Goal: Participate in discussion: Engage in conversation with other users on a specific topic

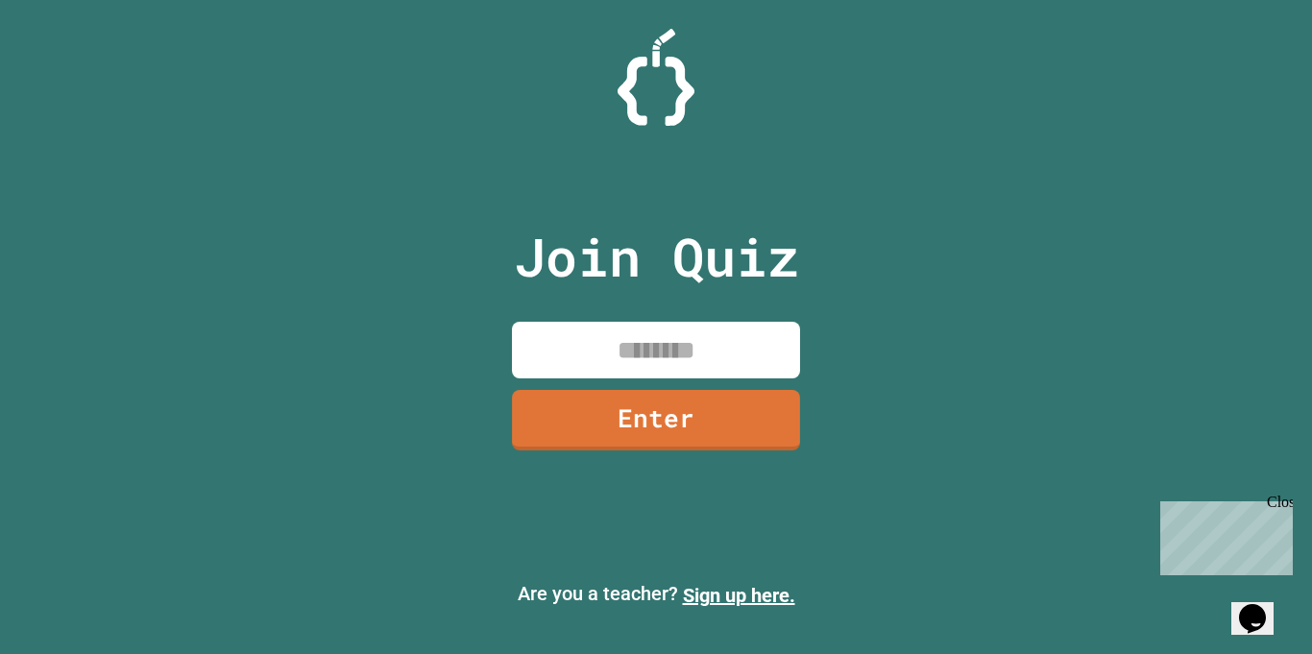
click at [664, 363] on input at bounding box center [656, 350] width 288 height 57
type input "********"
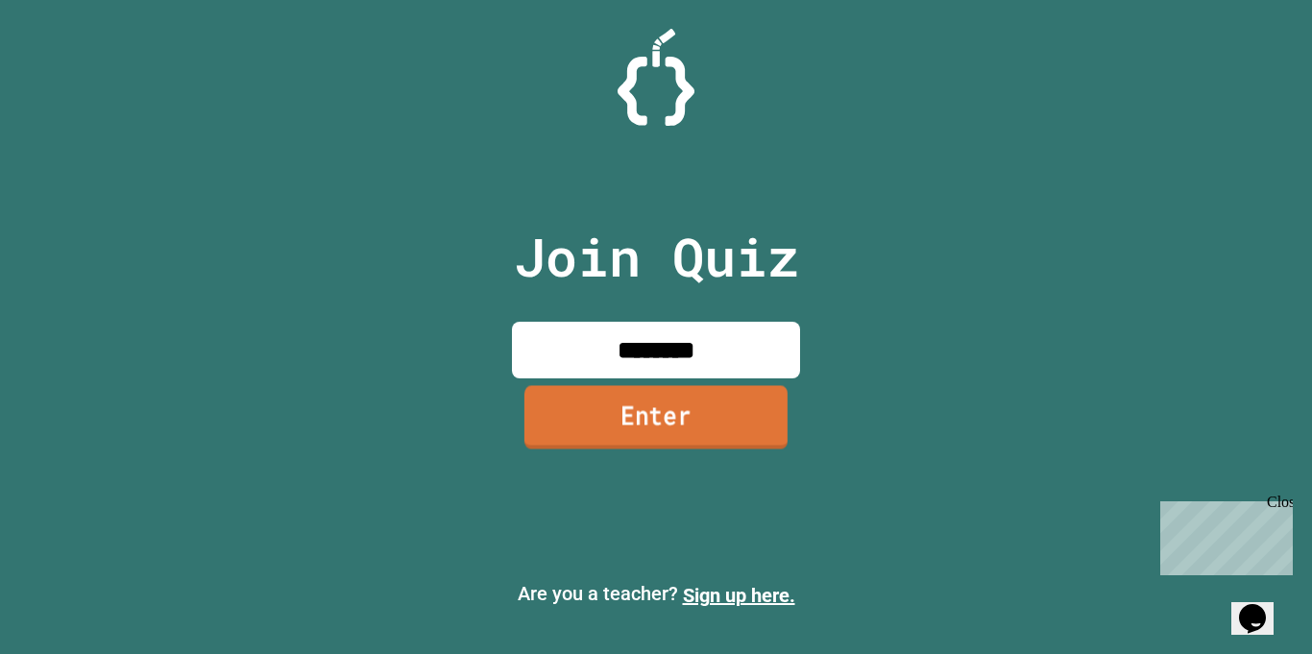
click at [692, 402] on link "Enter" at bounding box center [655, 416] width 263 height 63
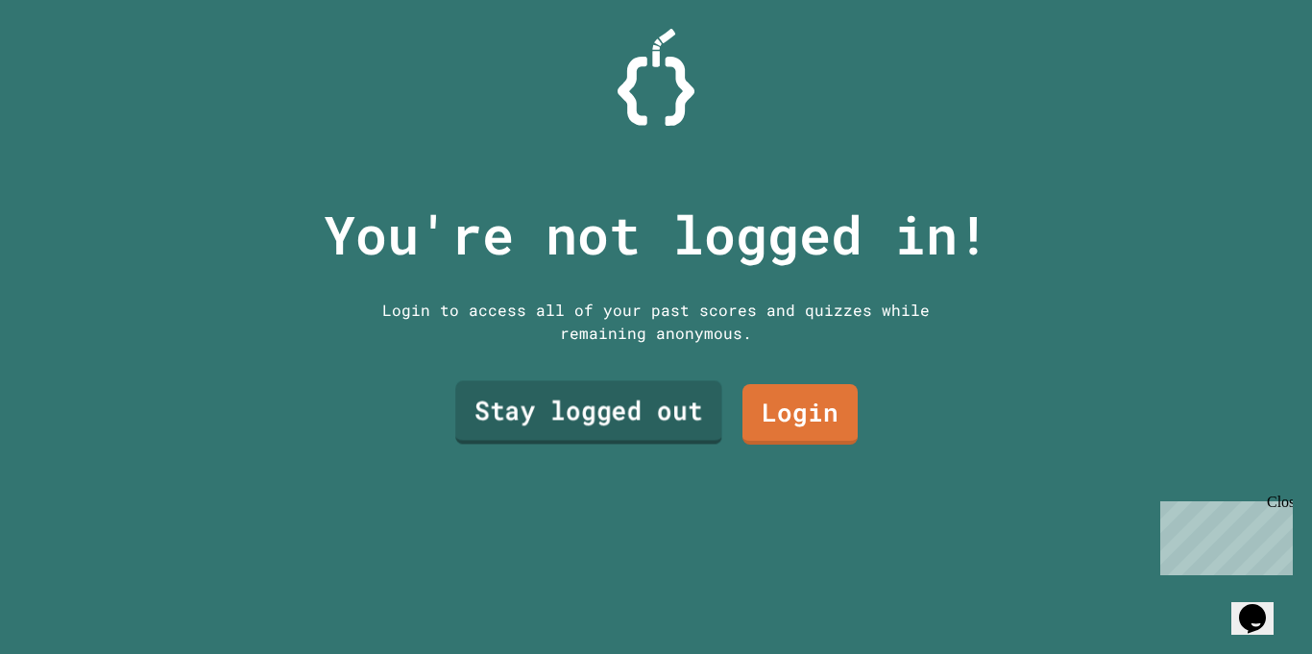
click at [655, 409] on link "Stay logged out" at bounding box center [588, 412] width 267 height 63
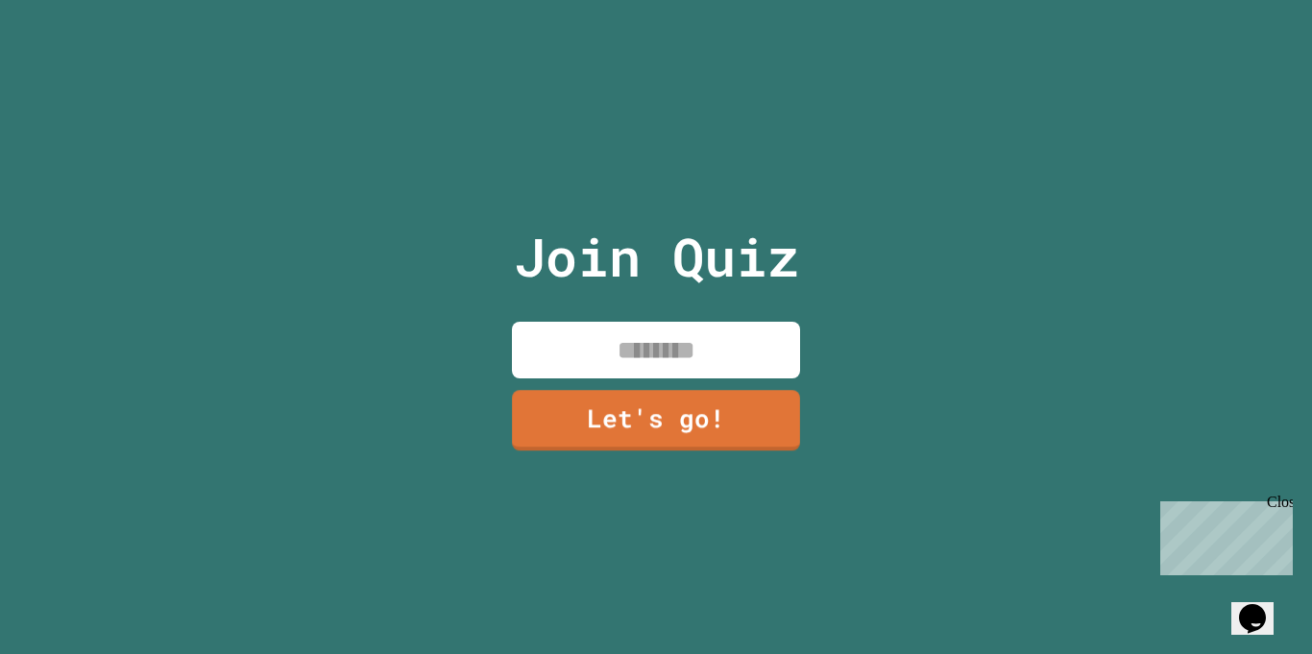
click at [658, 335] on input at bounding box center [656, 350] width 288 height 57
type input "****"
click at [559, 426] on link "Let's go!" at bounding box center [656, 420] width 288 height 61
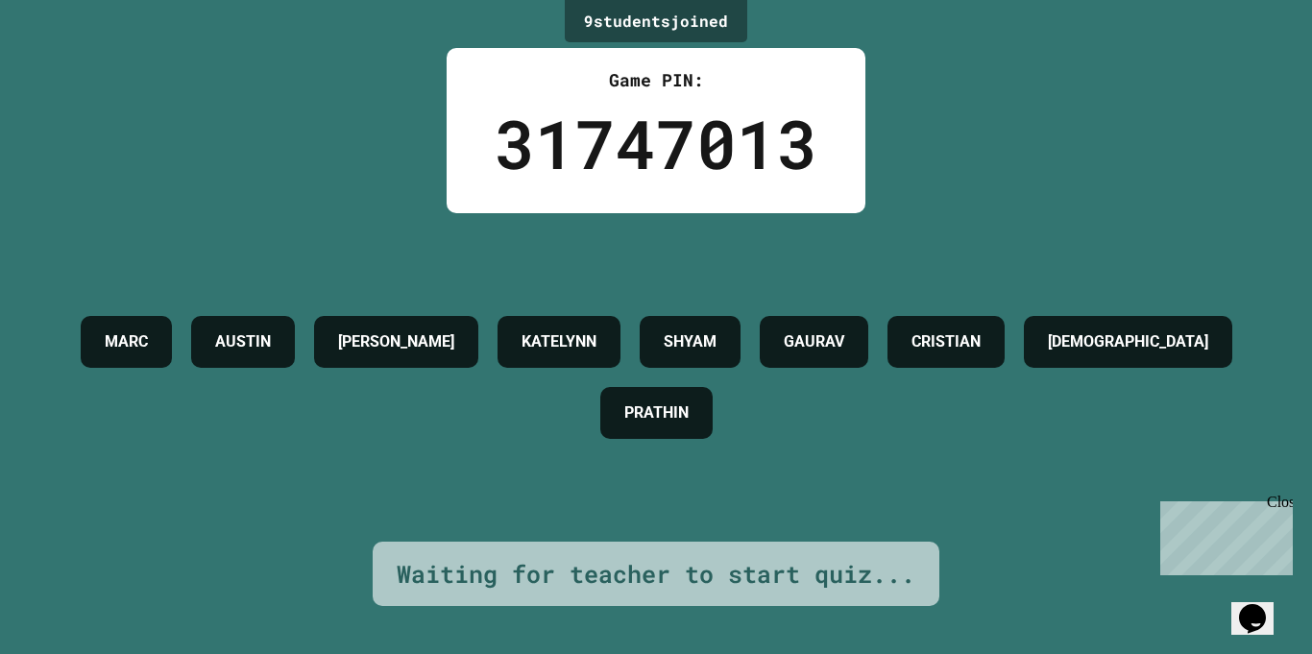
click at [1245, 598] on p "Chat with us now!" at bounding box center [1222, 606] width 125 height 17
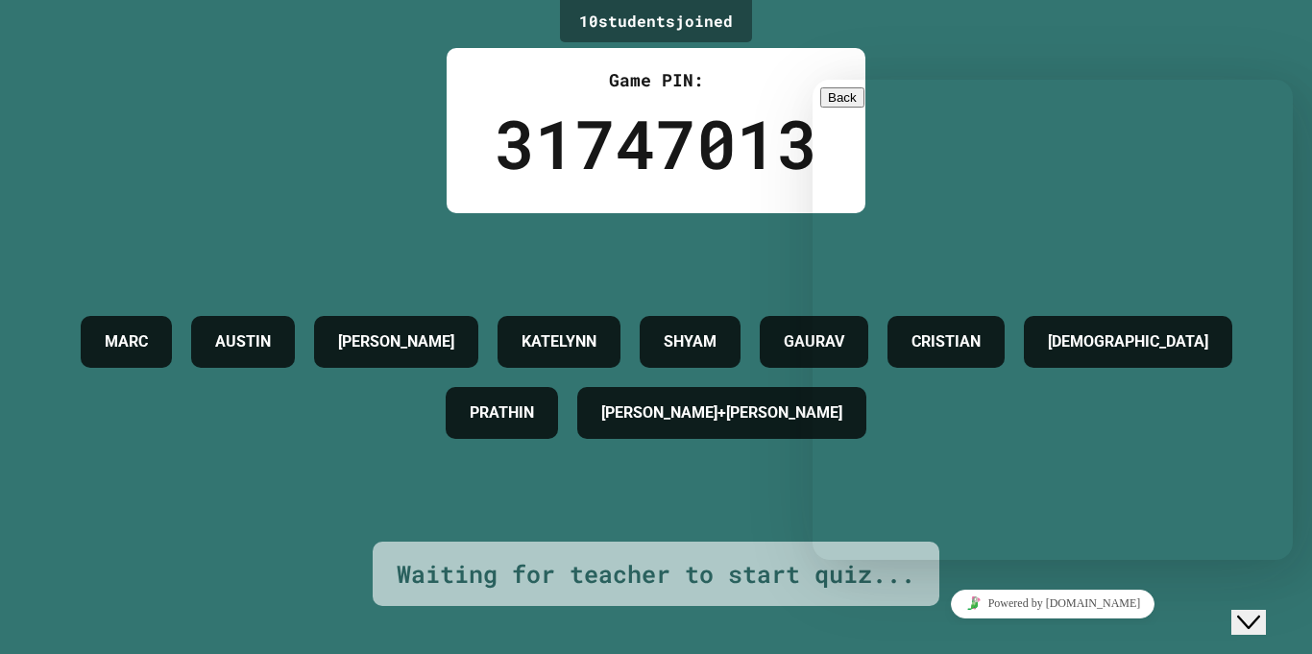
click at [1260, 611] on div "Close Chat This icon closes the chat window." at bounding box center [1248, 622] width 23 height 23
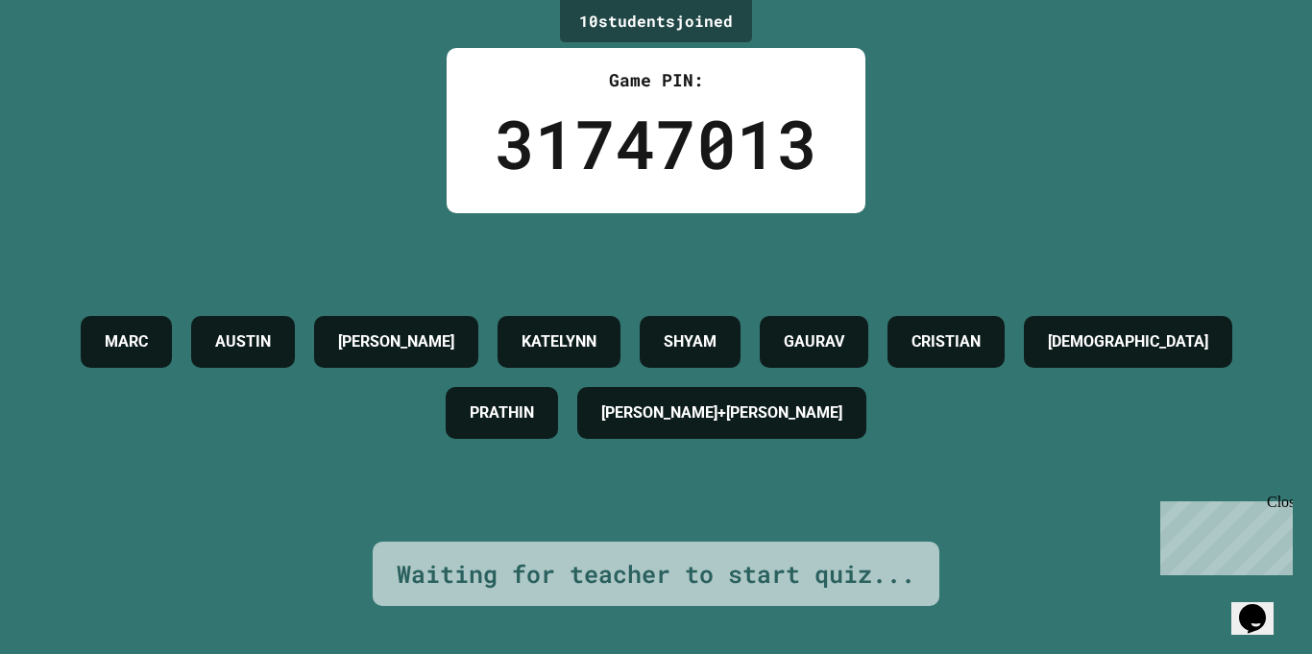
click at [1138, 557] on div "10 student s joined Game PIN: 31747013 [PERSON_NAME] [PERSON_NAME] [PERSON_NAME…" at bounding box center [656, 327] width 1312 height 654
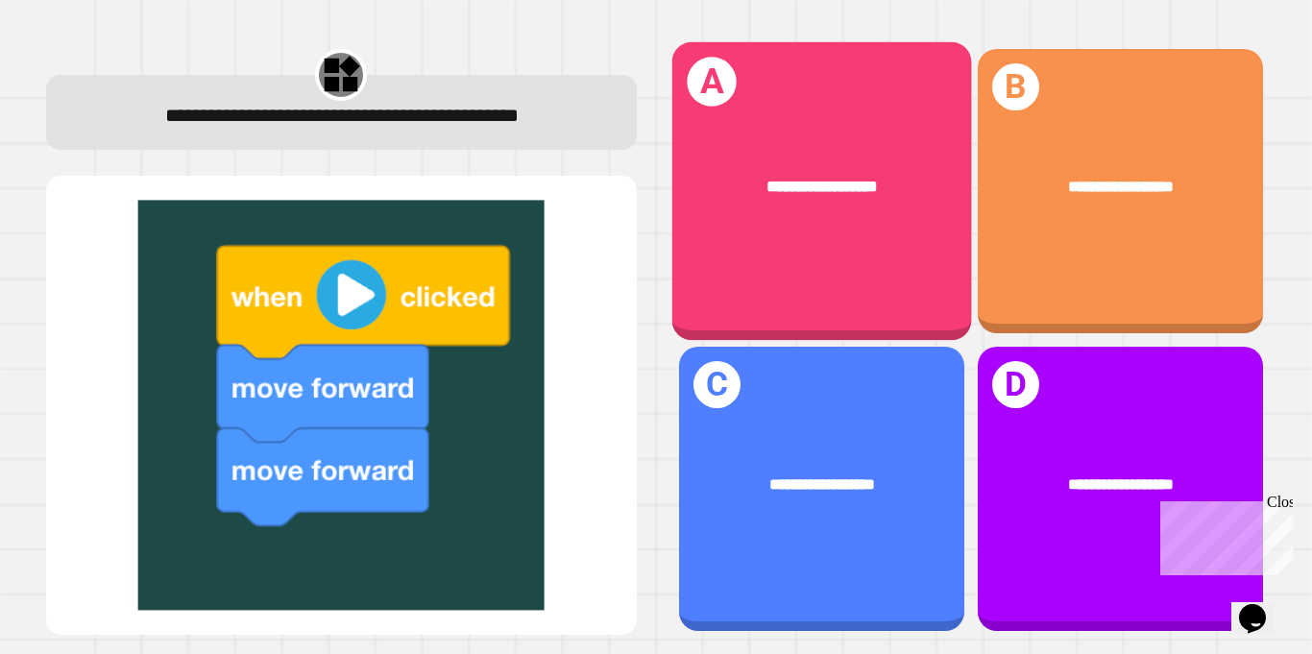
click at [826, 209] on div "**********" at bounding box center [821, 185] width 300 height 91
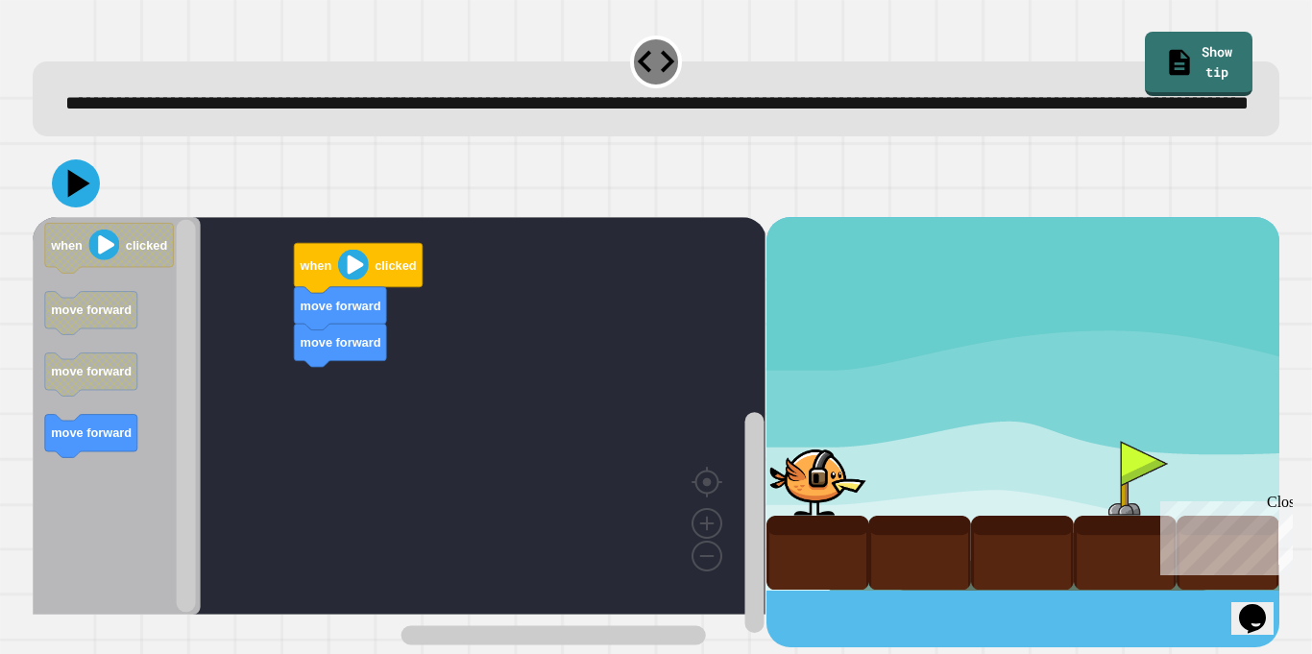
click at [282, 367] on div "move forward move forward when clicked when clicked move forward move forward m…" at bounding box center [399, 432] width 733 height 430
click at [417, 429] on div "move forward move forward when clicked when clicked move forward move forward m…" at bounding box center [399, 432] width 733 height 430
click at [117, 317] on text "move forward" at bounding box center [91, 310] width 81 height 14
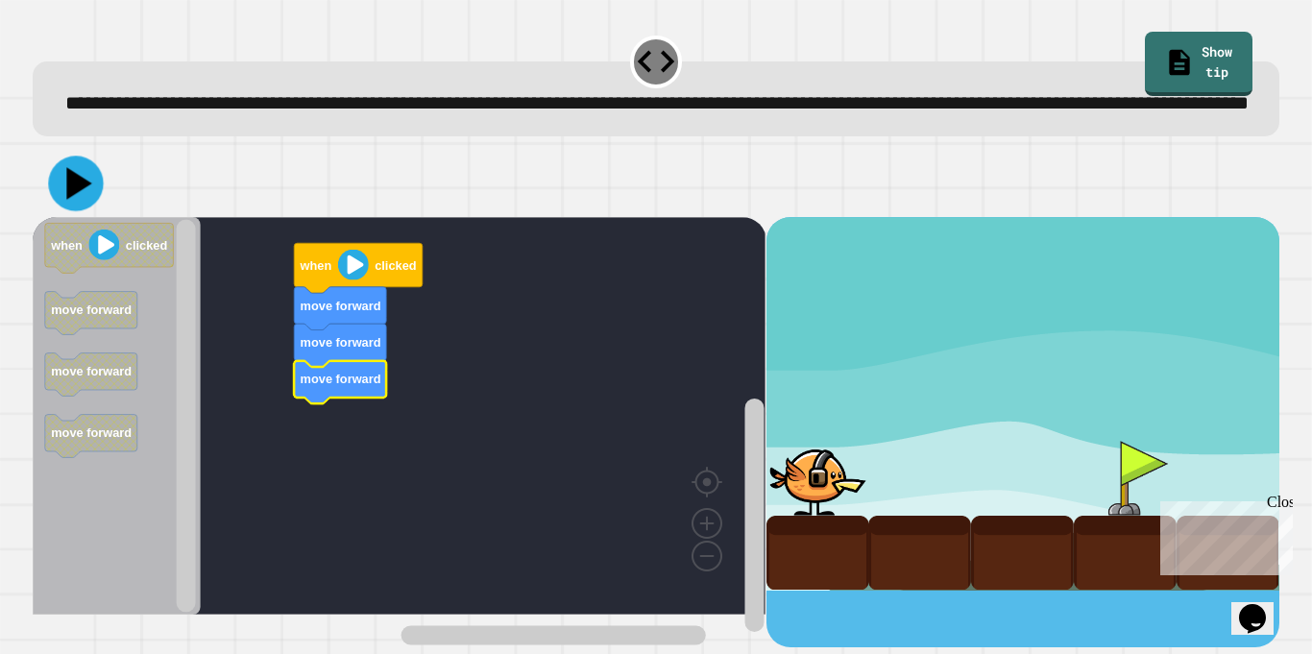
click at [62, 210] on icon at bounding box center [75, 183] width 55 height 55
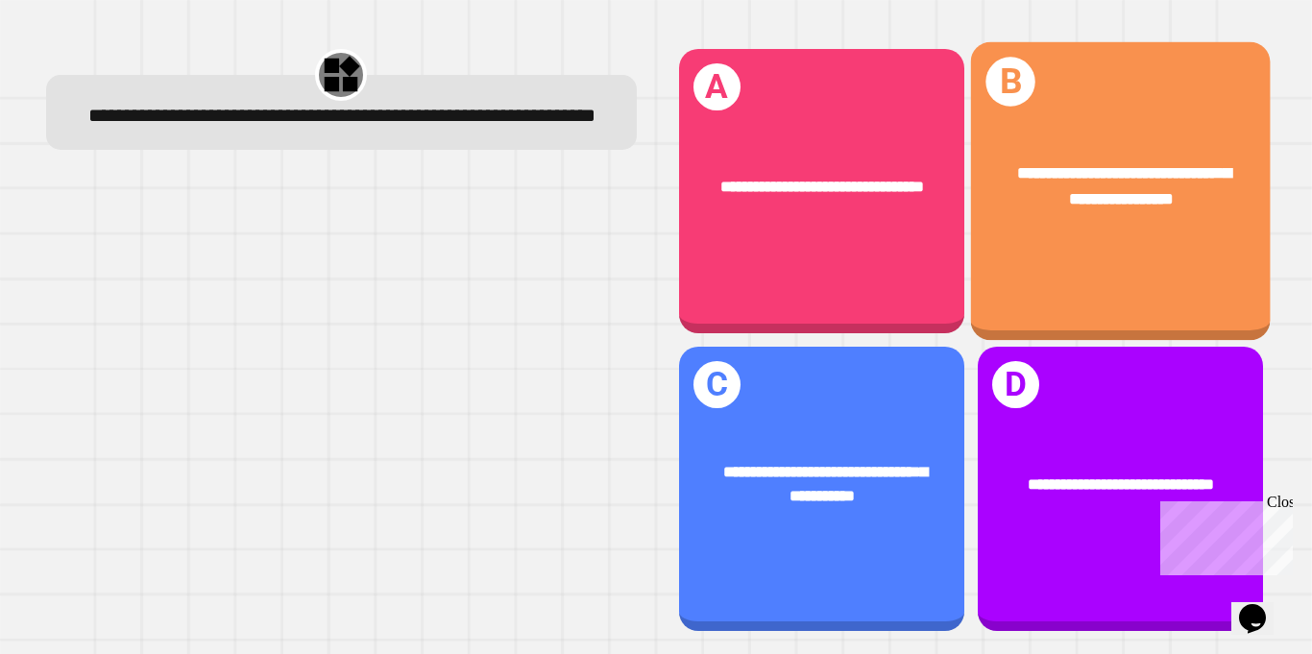
click at [1055, 114] on div "**********" at bounding box center [1120, 191] width 300 height 299
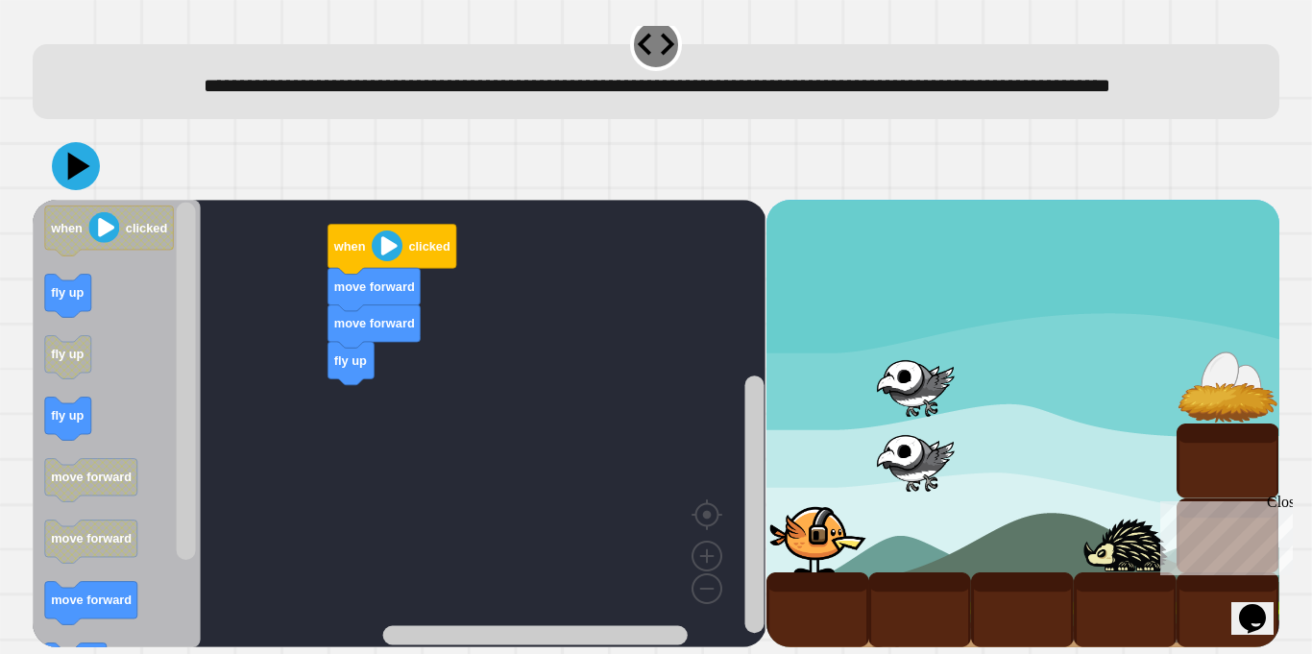
scroll to position [43, 0]
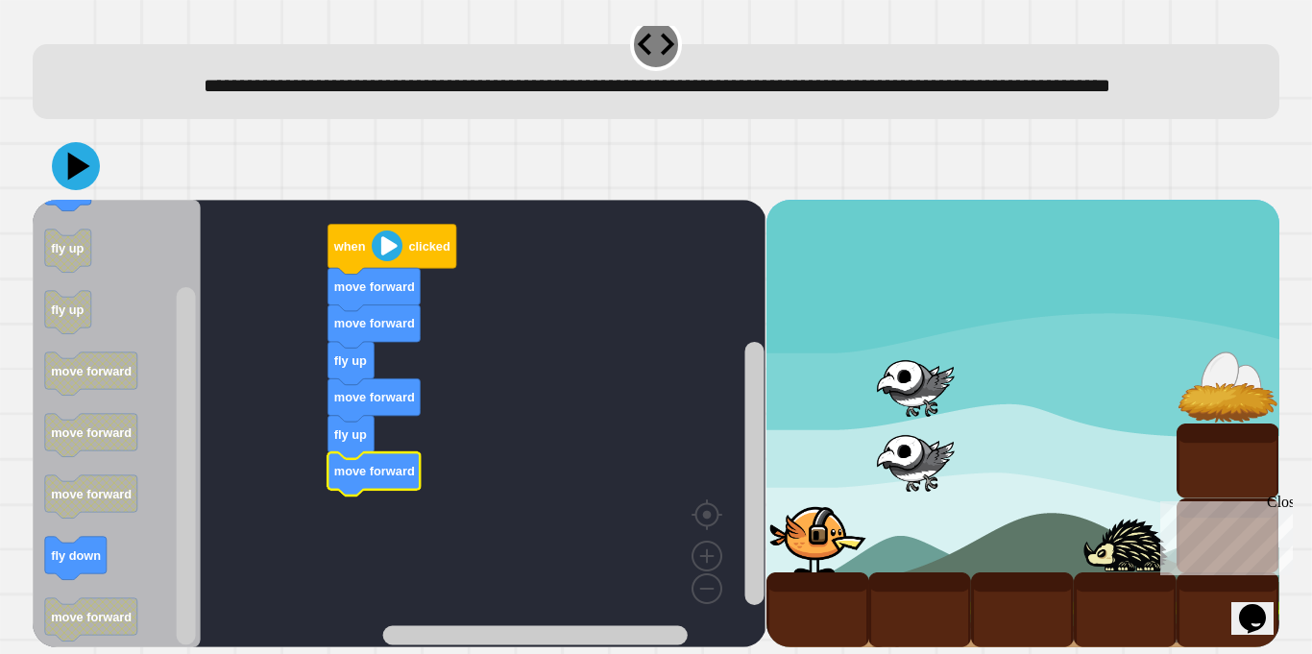
click at [57, 183] on icon at bounding box center [76, 166] width 48 height 48
click at [406, 242] on icon "Blockly Workspace" at bounding box center [393, 250] width 129 height 50
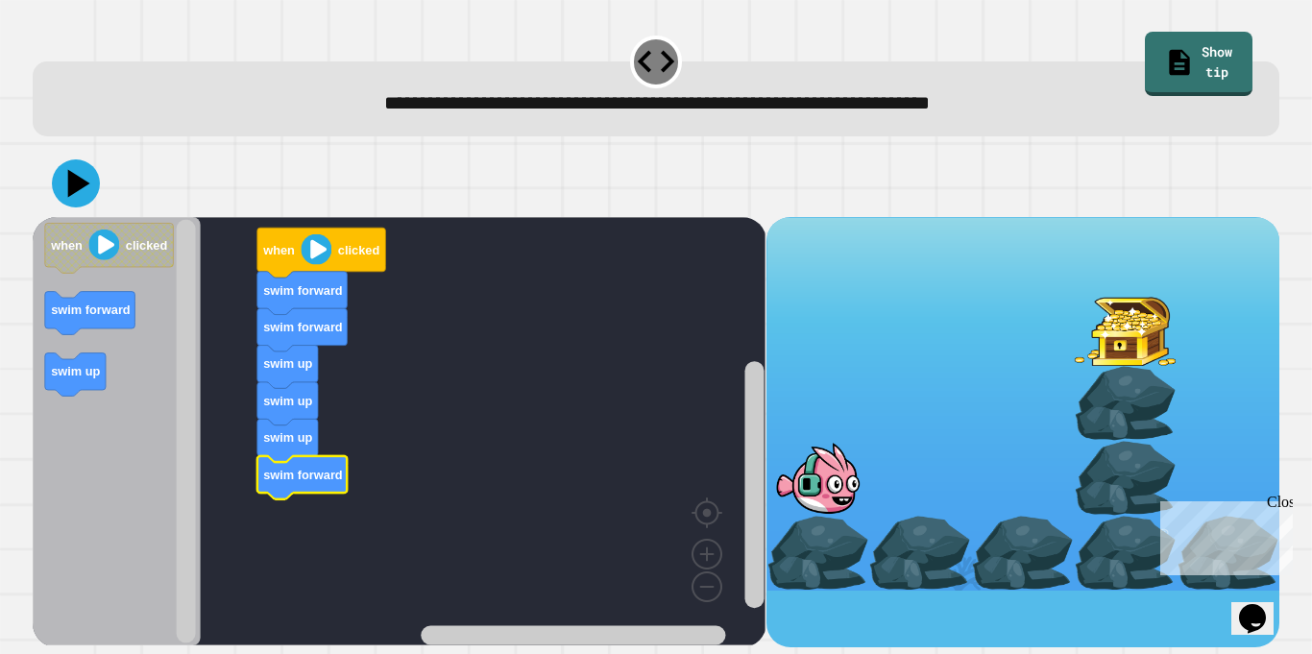
click at [106, 250] on image "Blockly Workspace" at bounding box center [104, 245] width 31 height 31
click at [58, 189] on icon at bounding box center [76, 183] width 48 height 48
click at [61, 193] on icon at bounding box center [76, 183] width 48 height 48
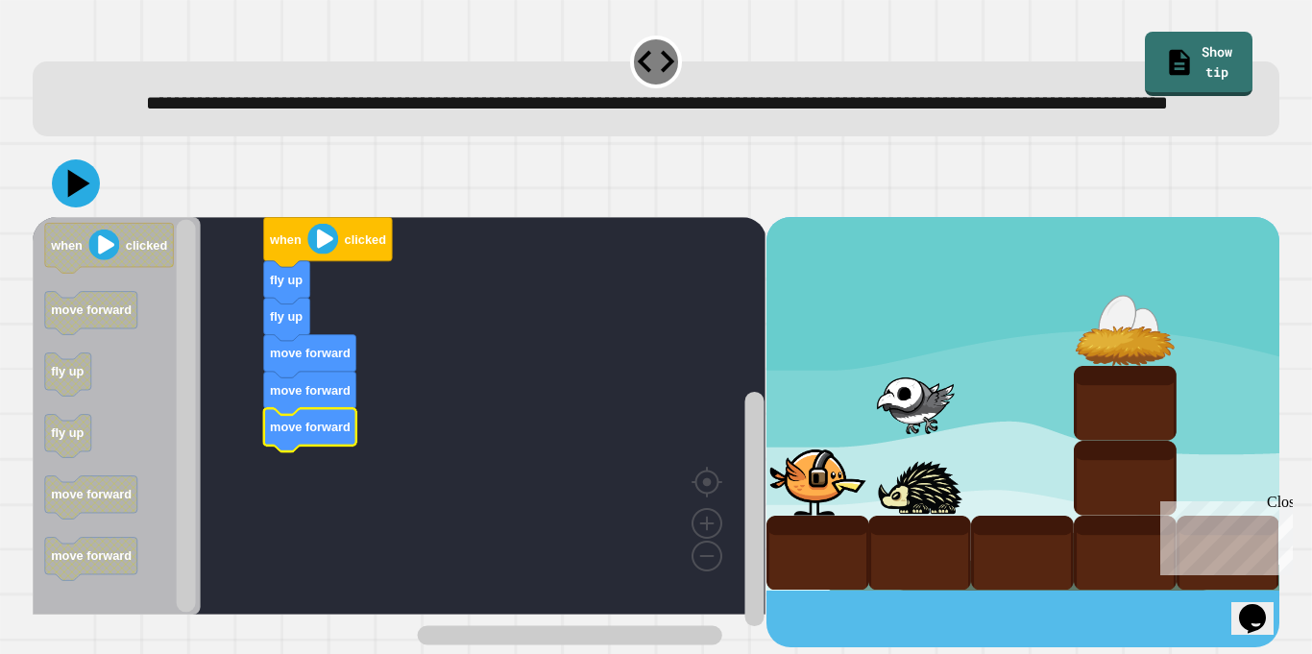
click at [64, 207] on icon at bounding box center [76, 183] width 48 height 48
